Goal: Task Accomplishment & Management: Manage account settings

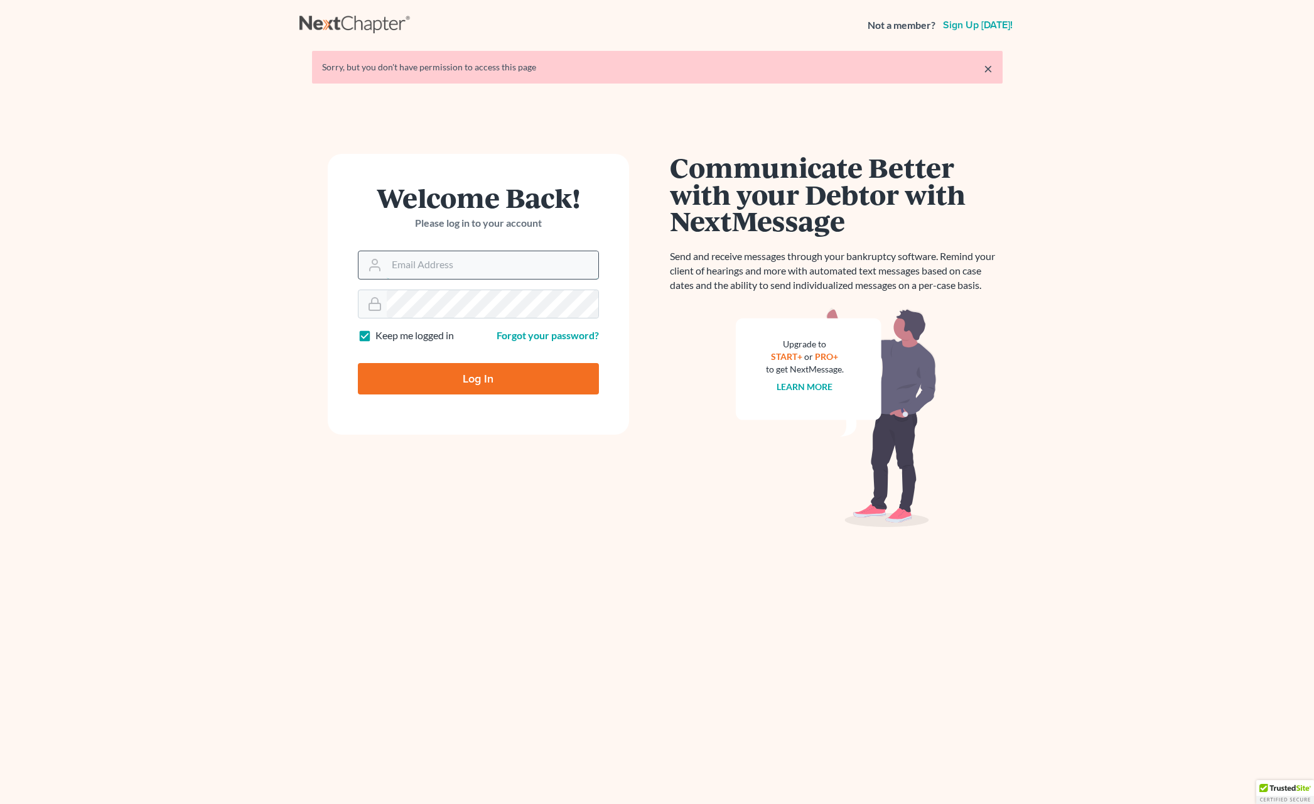
click at [438, 265] on input "Email Address" at bounding box center [493, 265] width 212 height 28
type input "[EMAIL_ADDRESS][DOMAIN_NAME]"
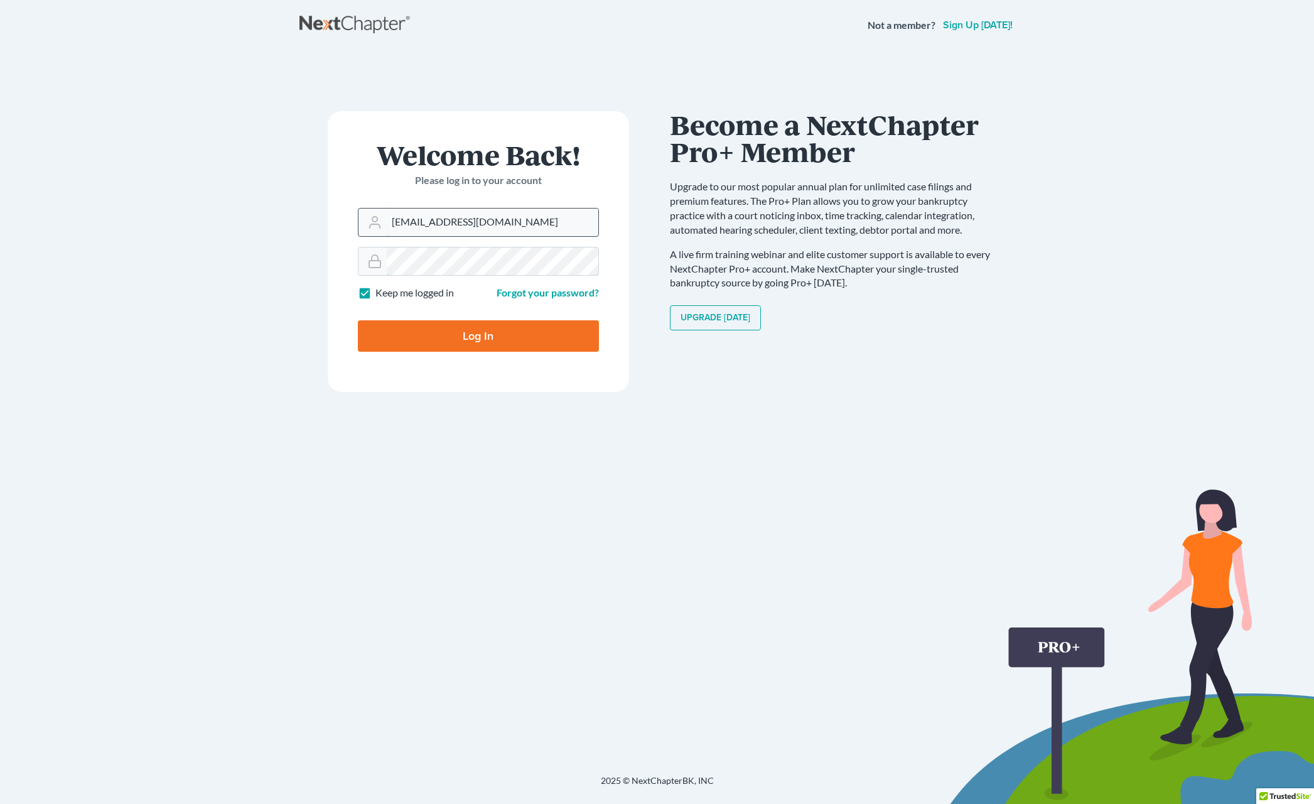
click at [358, 320] on input "Log In" at bounding box center [478, 335] width 241 height 31
type input "Thinking..."
click at [428, 221] on input "Email Address" at bounding box center [493, 222] width 212 height 28
type input "[EMAIL_ADDRESS][DOMAIN_NAME]"
